Goal: Task Accomplishment & Management: Use online tool/utility

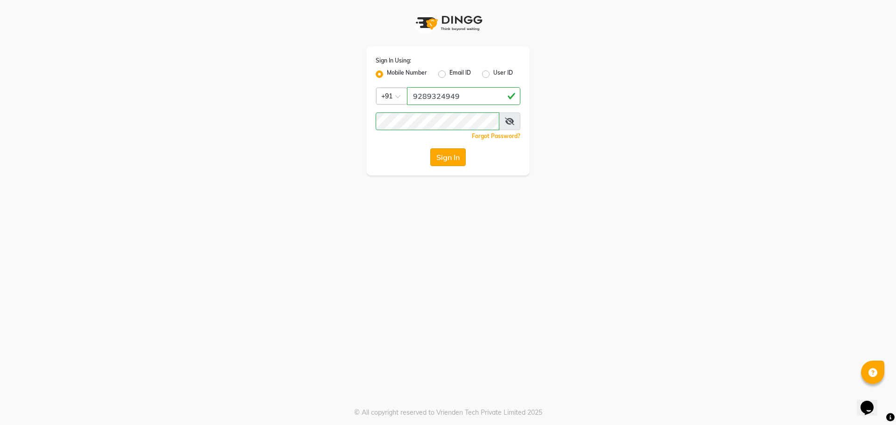
click at [457, 155] on button "Sign In" at bounding box center [447, 157] width 35 height 18
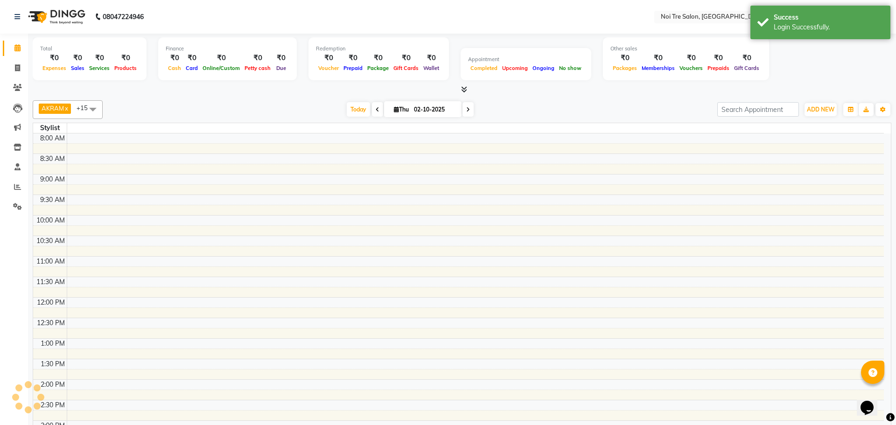
select select "en"
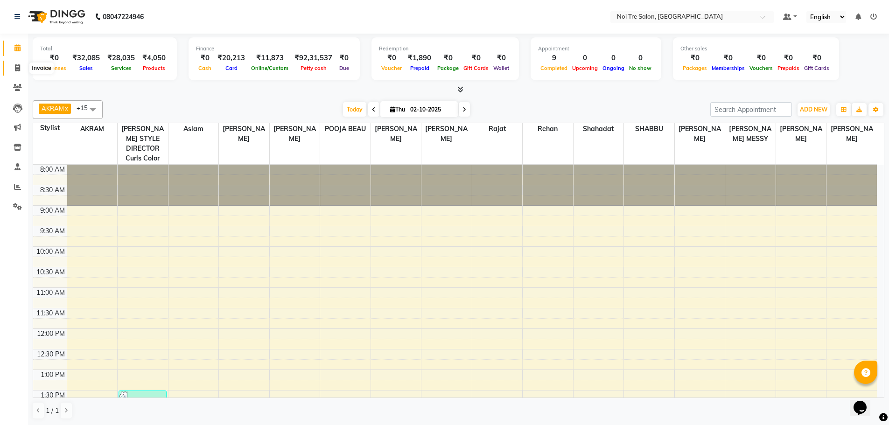
click at [19, 69] on icon at bounding box center [17, 67] width 5 height 7
select select "service"
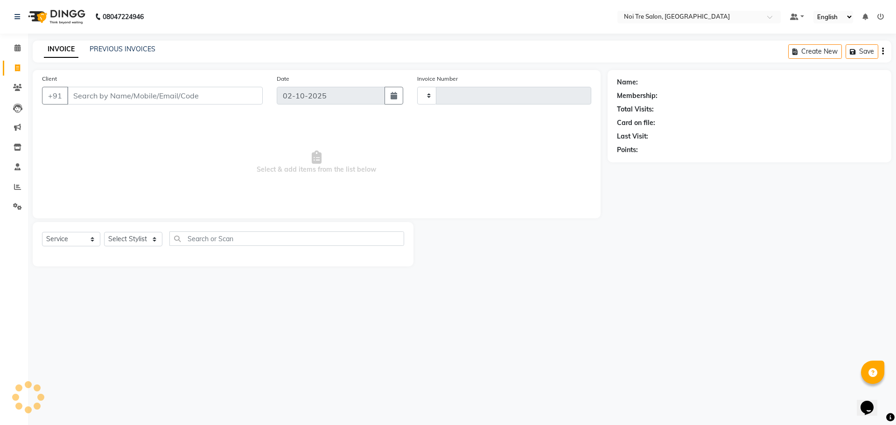
type input "3269"
select select "3710"
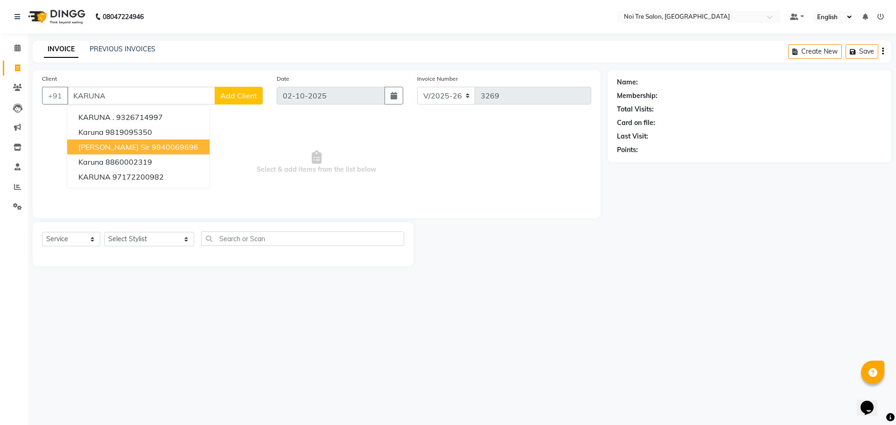
click at [121, 150] on span "[PERSON_NAME] sir" at bounding box center [113, 146] width 71 height 9
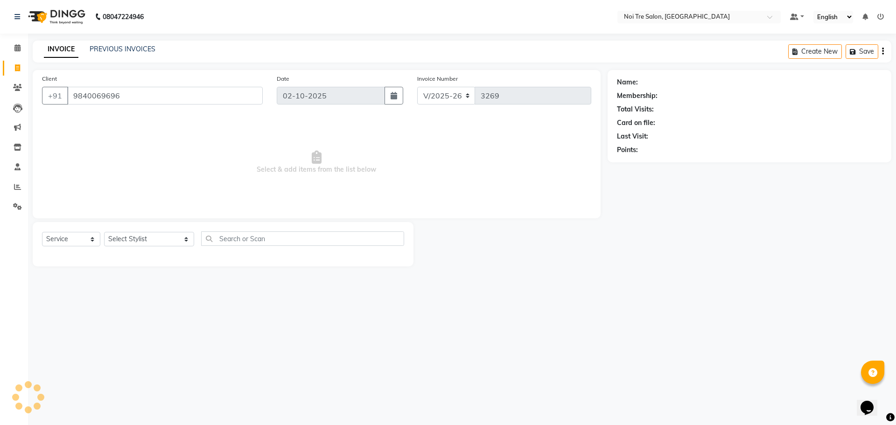
type input "9840069696"
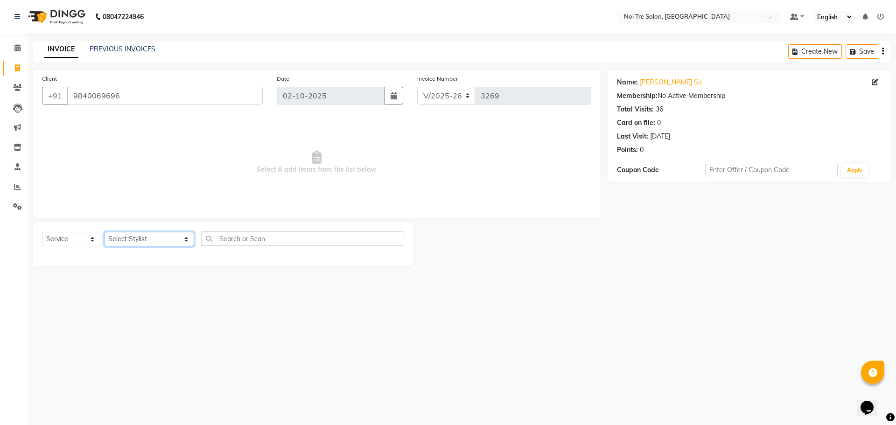
click at [136, 239] on select "Select Stylist [PERSON_NAME] [PERSON_NAME] STYLE DIRECTOR Curls Color [PERSON_N…" at bounding box center [149, 239] width 90 height 14
select select "37920"
click at [104, 232] on select "Select Stylist [PERSON_NAME] [PERSON_NAME] STYLE DIRECTOR Curls Color [PERSON_N…" at bounding box center [149, 239] width 90 height 14
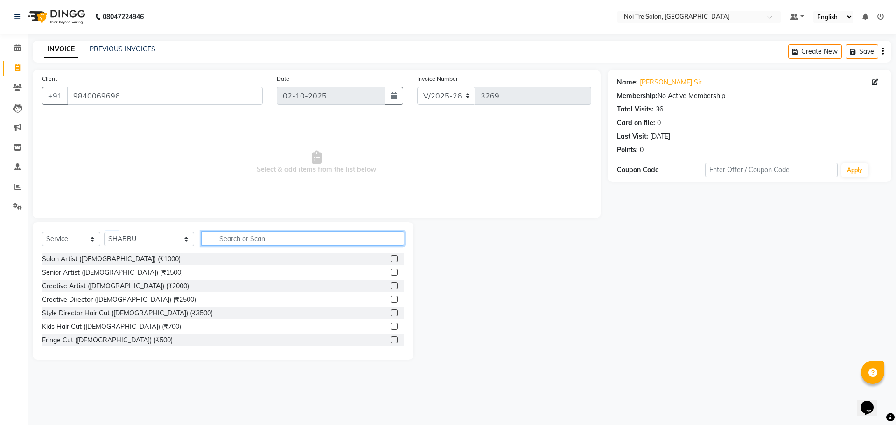
click at [206, 236] on input "text" at bounding box center [302, 239] width 203 height 14
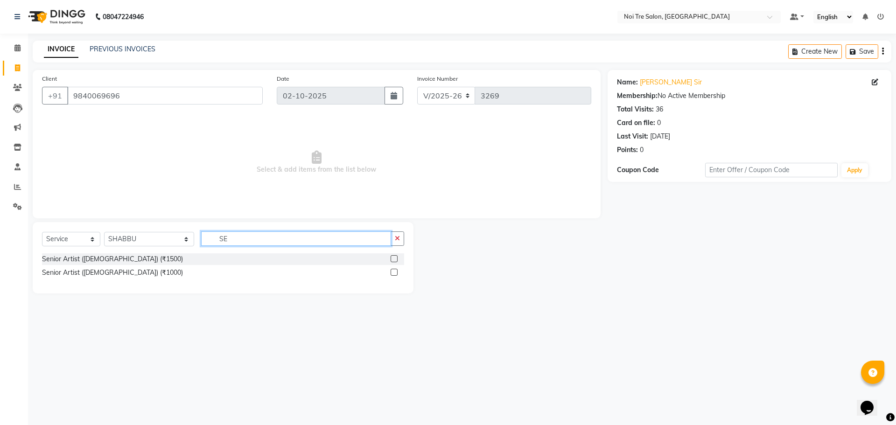
type input "S"
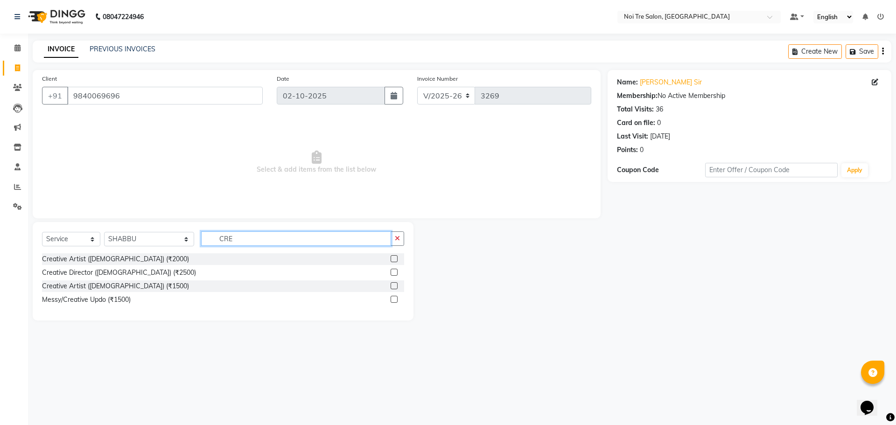
type input "CRE"
click at [394, 287] on label at bounding box center [394, 285] width 7 height 7
click at [394, 287] on input "checkbox" at bounding box center [394, 286] width 6 height 6
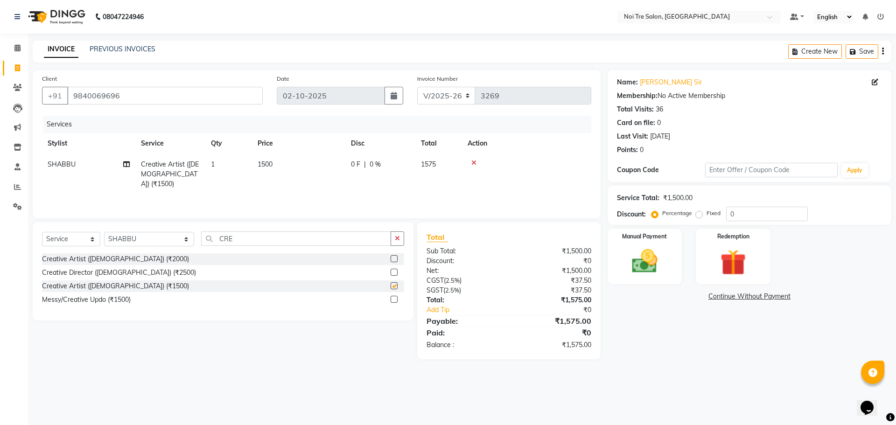
checkbox input "false"
drag, startPoint x: 243, startPoint y: 237, endPoint x: 104, endPoint y: 244, distance: 139.3
click at [104, 244] on div "Select Service Product Membership Package Voucher Prepaid Gift Card Select Styl…" at bounding box center [223, 243] width 362 height 22
type input "BEA"
click at [394, 272] on label at bounding box center [394, 272] width 7 height 7
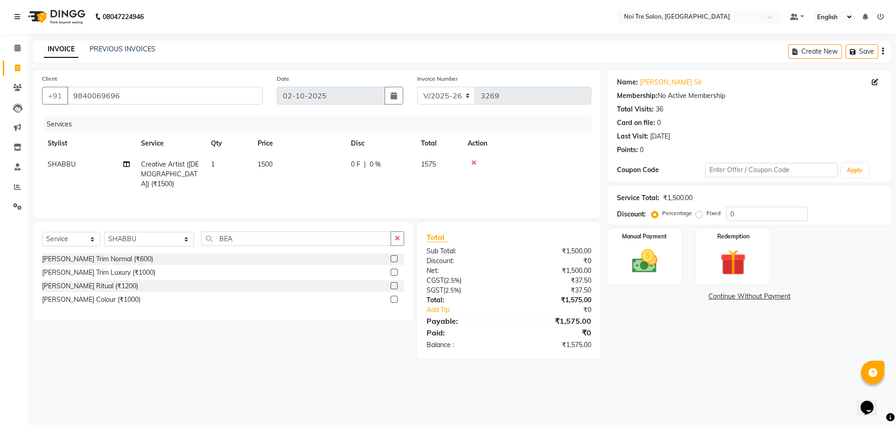
click at [394, 272] on input "checkbox" at bounding box center [394, 273] width 6 height 6
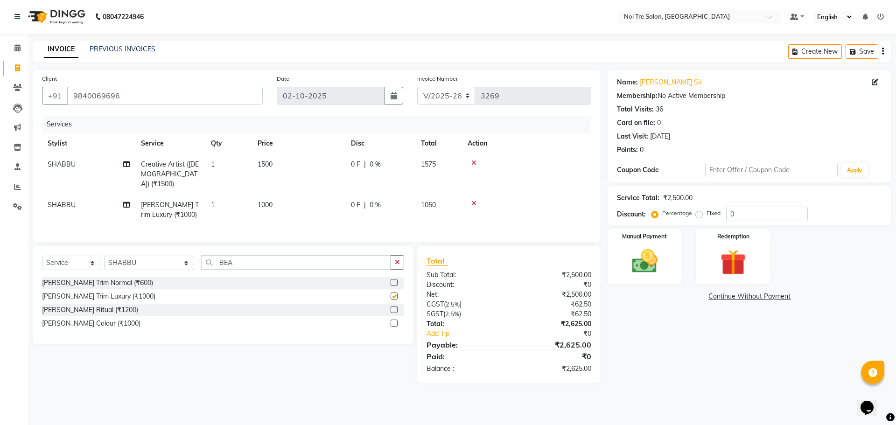
checkbox input "false"
drag, startPoint x: 245, startPoint y: 262, endPoint x: 141, endPoint y: 264, distance: 104.6
click at [141, 264] on div "Select Service Product Membership Package Voucher Prepaid Gift Card Select Styl…" at bounding box center [223, 266] width 362 height 22
click at [166, 261] on select "Select Stylist [PERSON_NAME] [PERSON_NAME] STYLE DIRECTOR Curls Color [PERSON_N…" at bounding box center [149, 263] width 90 height 14
select select "43583"
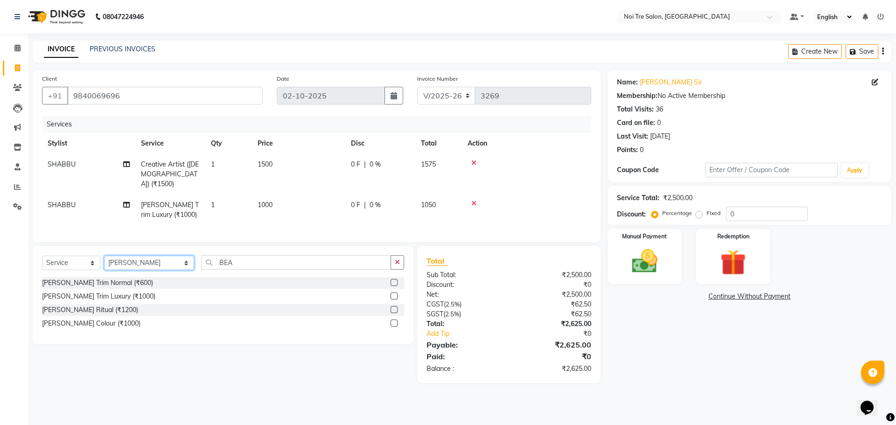
click at [104, 256] on select "Select Stylist [PERSON_NAME] [PERSON_NAME] STYLE DIRECTOR Curls Color [PERSON_N…" at bounding box center [149, 263] width 90 height 14
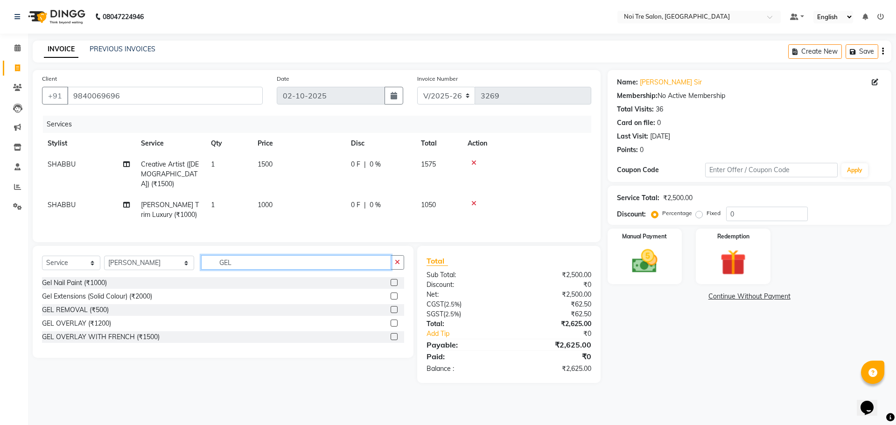
type input "GEL"
click at [395, 282] on label at bounding box center [394, 282] width 7 height 7
click at [395, 282] on input "checkbox" at bounding box center [394, 283] width 6 height 6
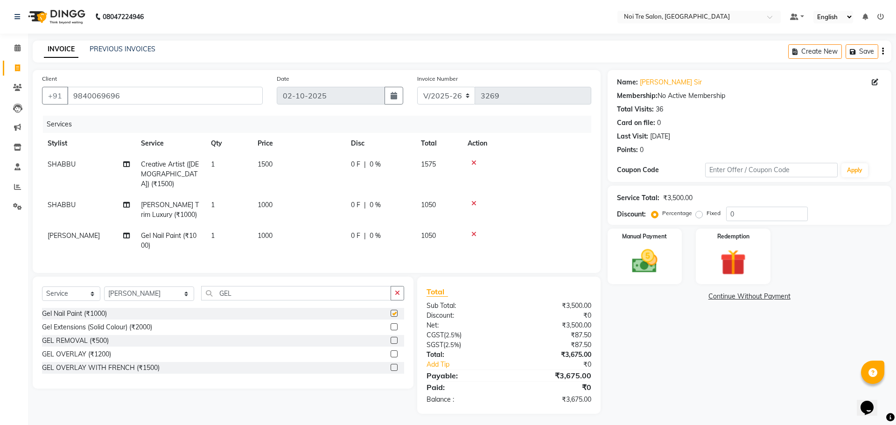
checkbox input "false"
click at [269, 232] on span "1000" at bounding box center [265, 236] width 15 height 8
select select "43583"
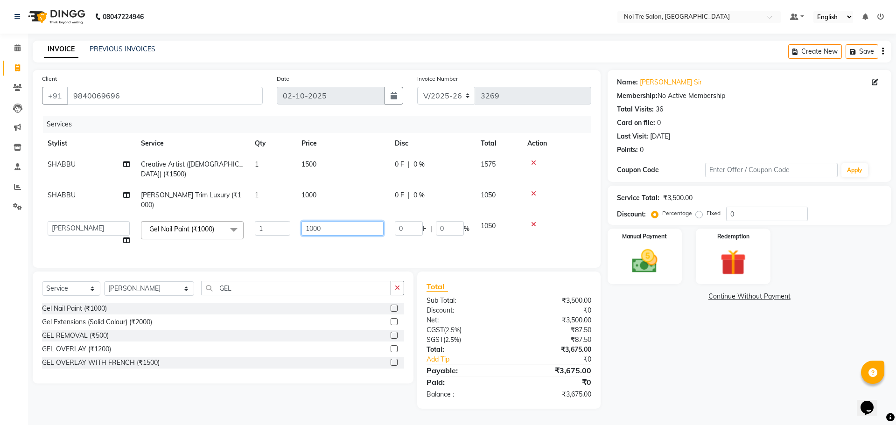
drag, startPoint x: 334, startPoint y: 209, endPoint x: 238, endPoint y: 212, distance: 95.8
click at [239, 216] on tr "[PERSON_NAME] [PERSON_NAME] STYLE DIRECTOR Curls Color [PERSON_NAME] [PERSON_NA…" at bounding box center [316, 233] width 549 height 35
type input "1500"
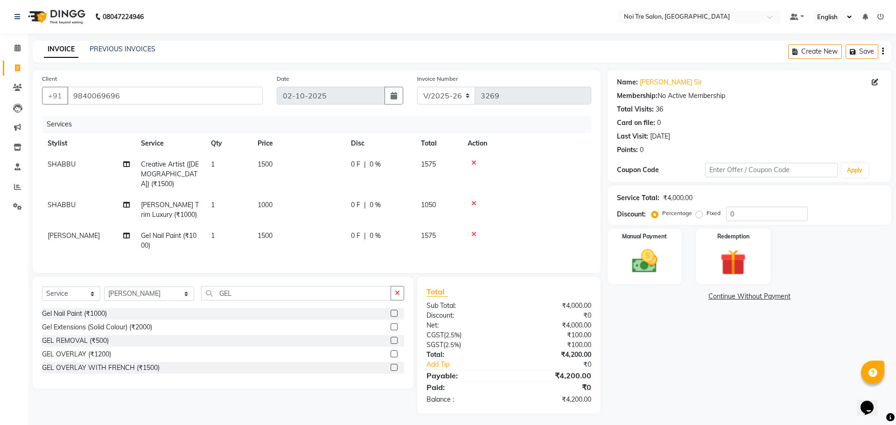
click at [274, 231] on tr "[PERSON_NAME] Gel Nail Paint (₹1000) 1 1500 0 F | 0 % 1575" at bounding box center [316, 240] width 549 height 31
drag, startPoint x: 746, startPoint y: 215, endPoint x: 643, endPoint y: 214, distance: 102.7
click at [654, 218] on div "Percentage Fixed 0" at bounding box center [731, 214] width 155 height 14
type input "50"
click at [839, 253] on div "Manual Payment Redemption" at bounding box center [750, 257] width 298 height 56
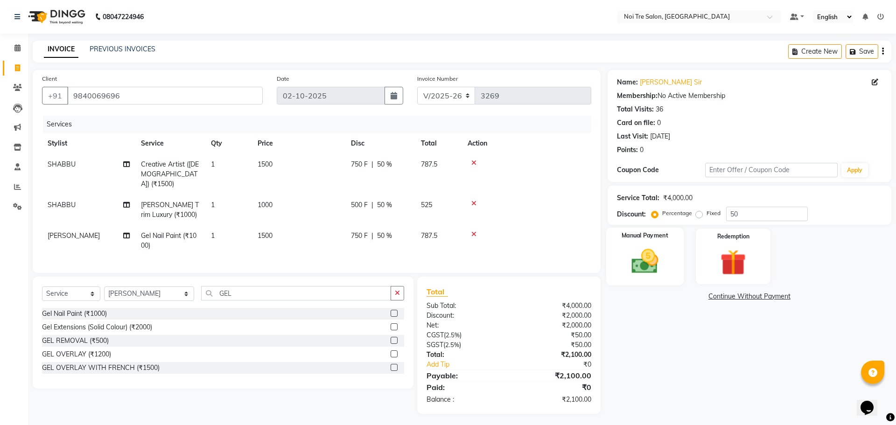
click at [638, 254] on img at bounding box center [644, 261] width 43 height 31
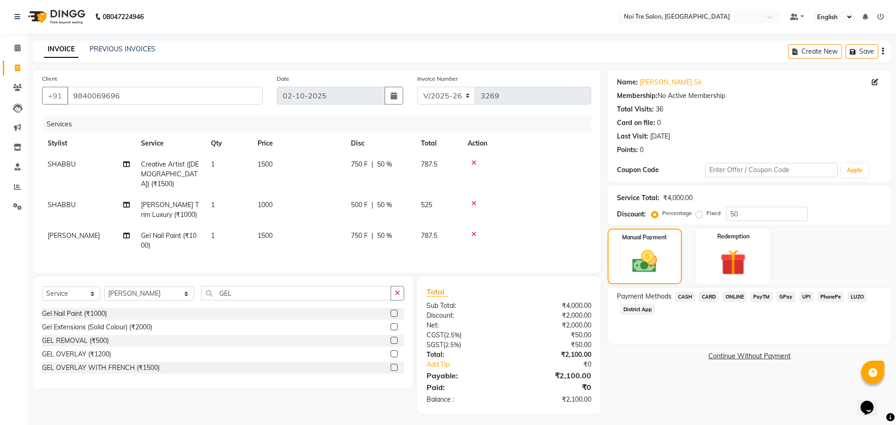
click at [679, 296] on span "CASH" at bounding box center [686, 297] width 20 height 11
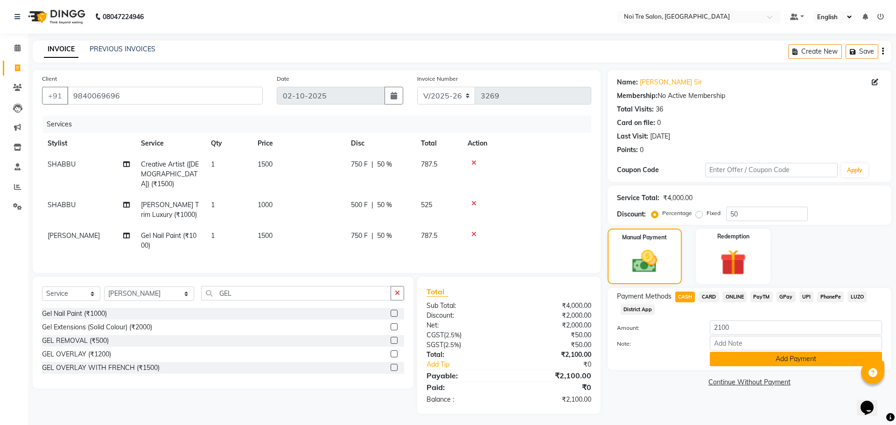
click at [722, 360] on button "Add Payment" at bounding box center [796, 359] width 172 height 14
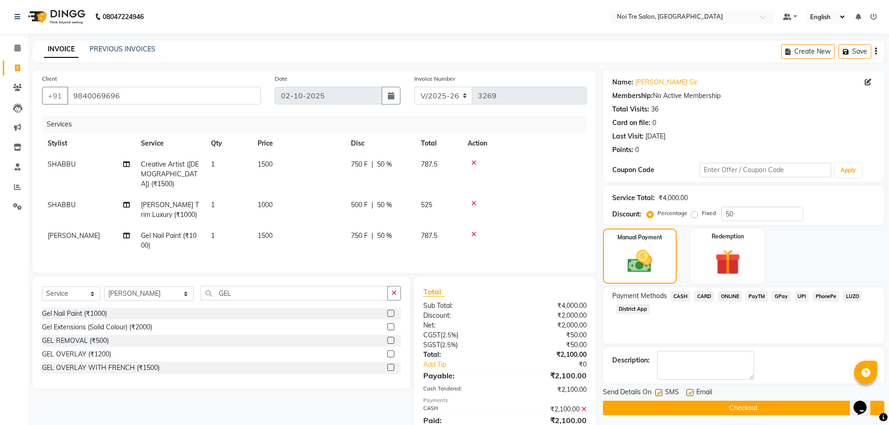
click at [745, 405] on button "Checkout" at bounding box center [744, 408] width 282 height 14
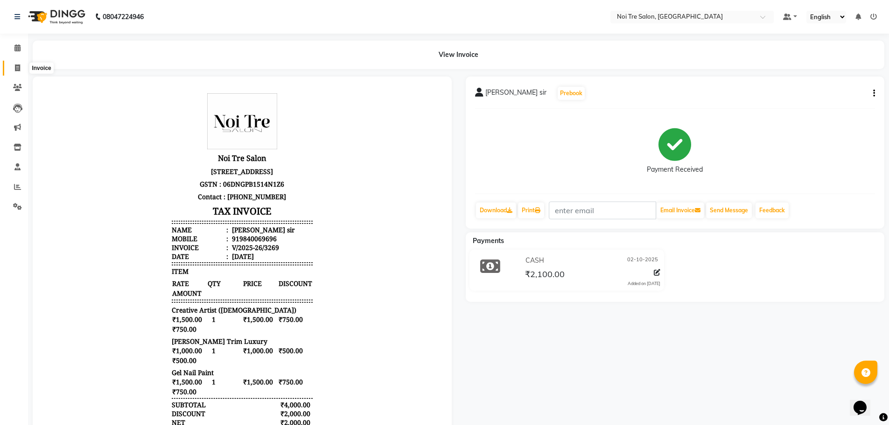
click at [20, 68] on icon at bounding box center [17, 67] width 5 height 7
select select "service"
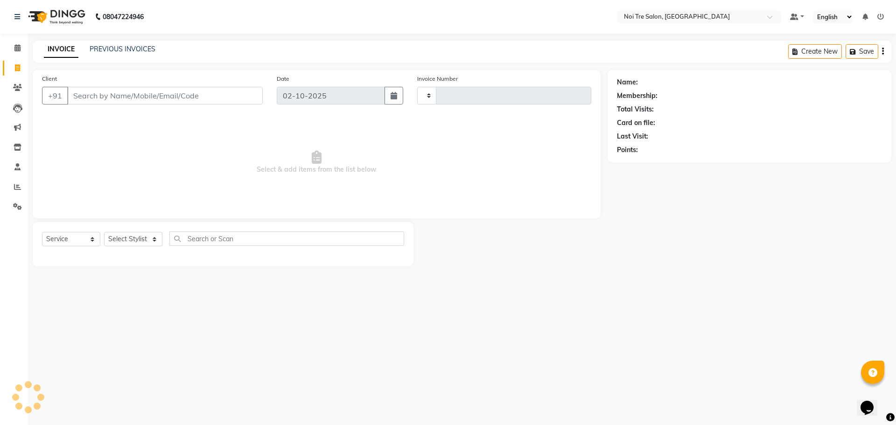
type input "3270"
select select "3710"
click at [20, 52] on span at bounding box center [17, 48] width 16 height 11
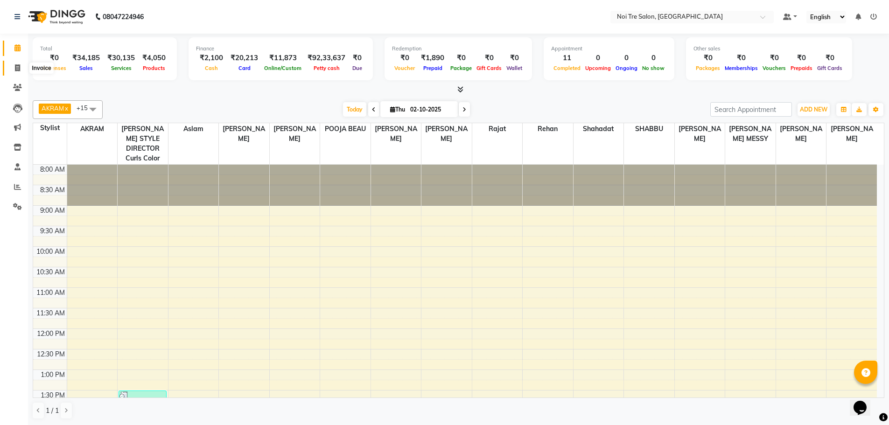
click at [22, 64] on span at bounding box center [17, 68] width 16 height 11
select select "service"
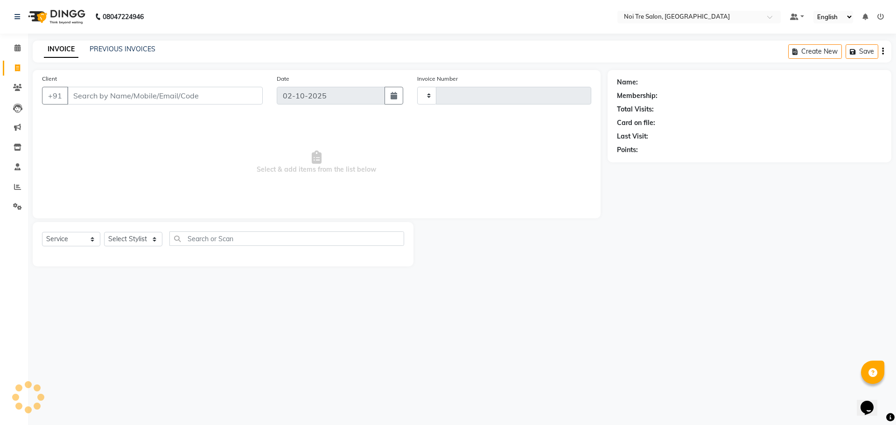
type input "3270"
select select "3710"
click at [117, 49] on link "PREVIOUS INVOICES" at bounding box center [123, 49] width 66 height 8
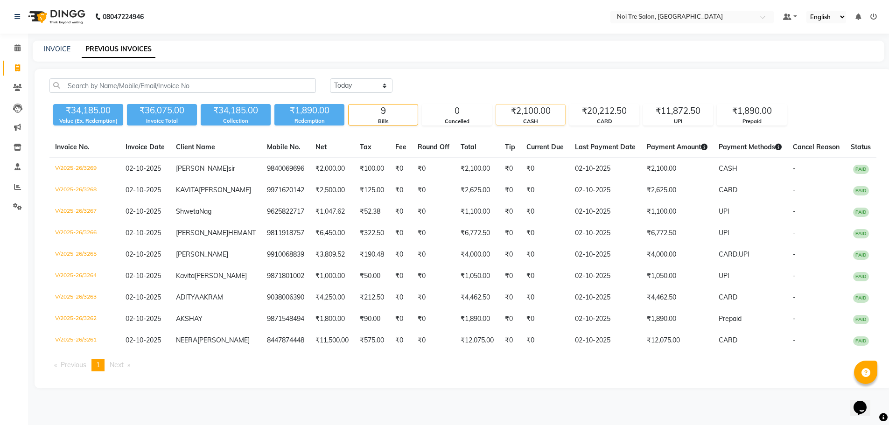
click at [535, 117] on div "₹2,100.00" at bounding box center [530, 111] width 69 height 13
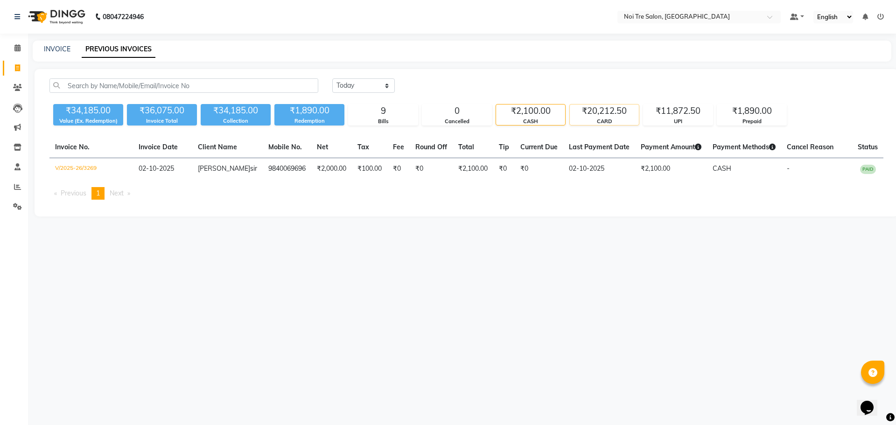
click at [597, 120] on div "CARD" at bounding box center [604, 122] width 69 height 8
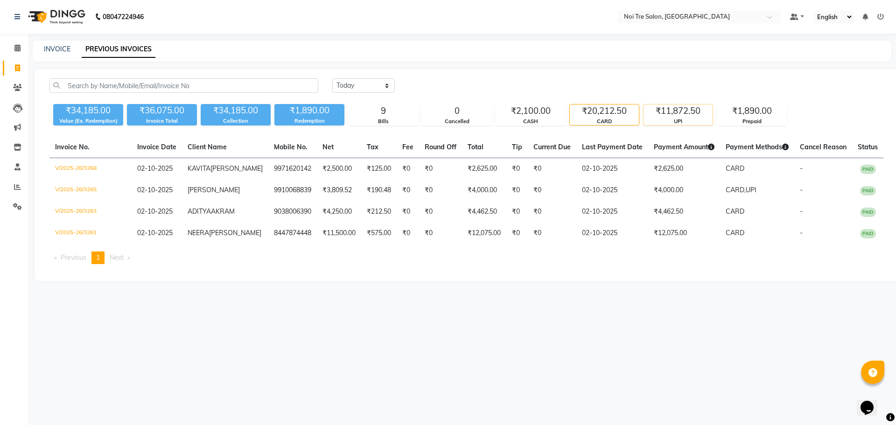
click at [684, 114] on div "₹11,872.50" at bounding box center [678, 111] width 69 height 13
click at [17, 61] on link "Invoice" at bounding box center [14, 68] width 22 height 15
select select "service"
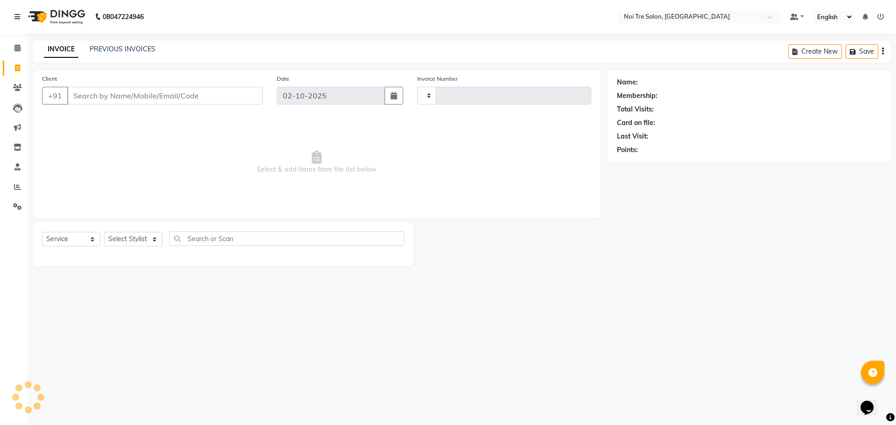
type input "3270"
select select "3710"
click at [20, 49] on icon at bounding box center [17, 47] width 6 height 7
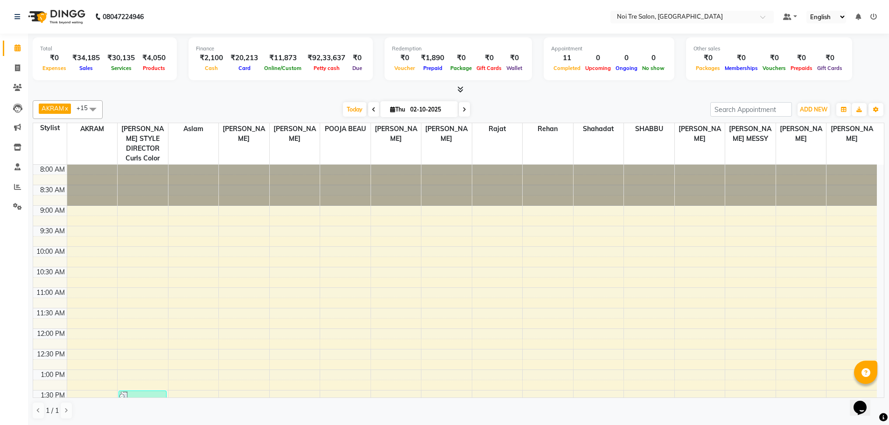
click at [873, 18] on icon at bounding box center [874, 17] width 7 height 7
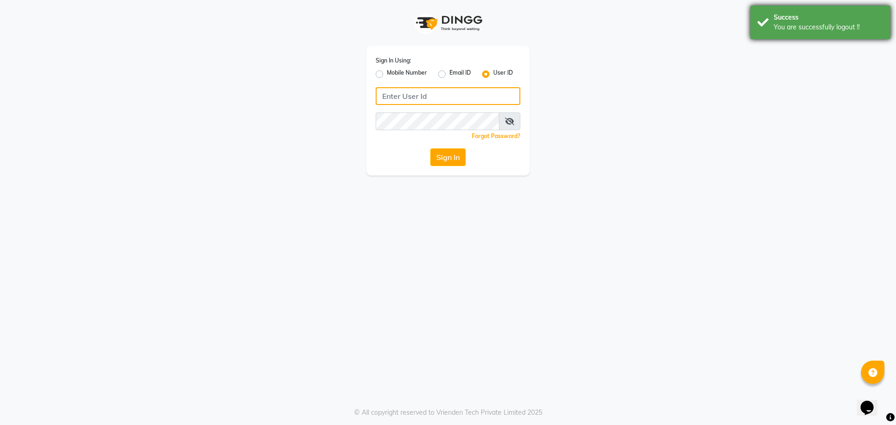
type input "9289324949"
